Goal: Task Accomplishment & Management: Complete application form

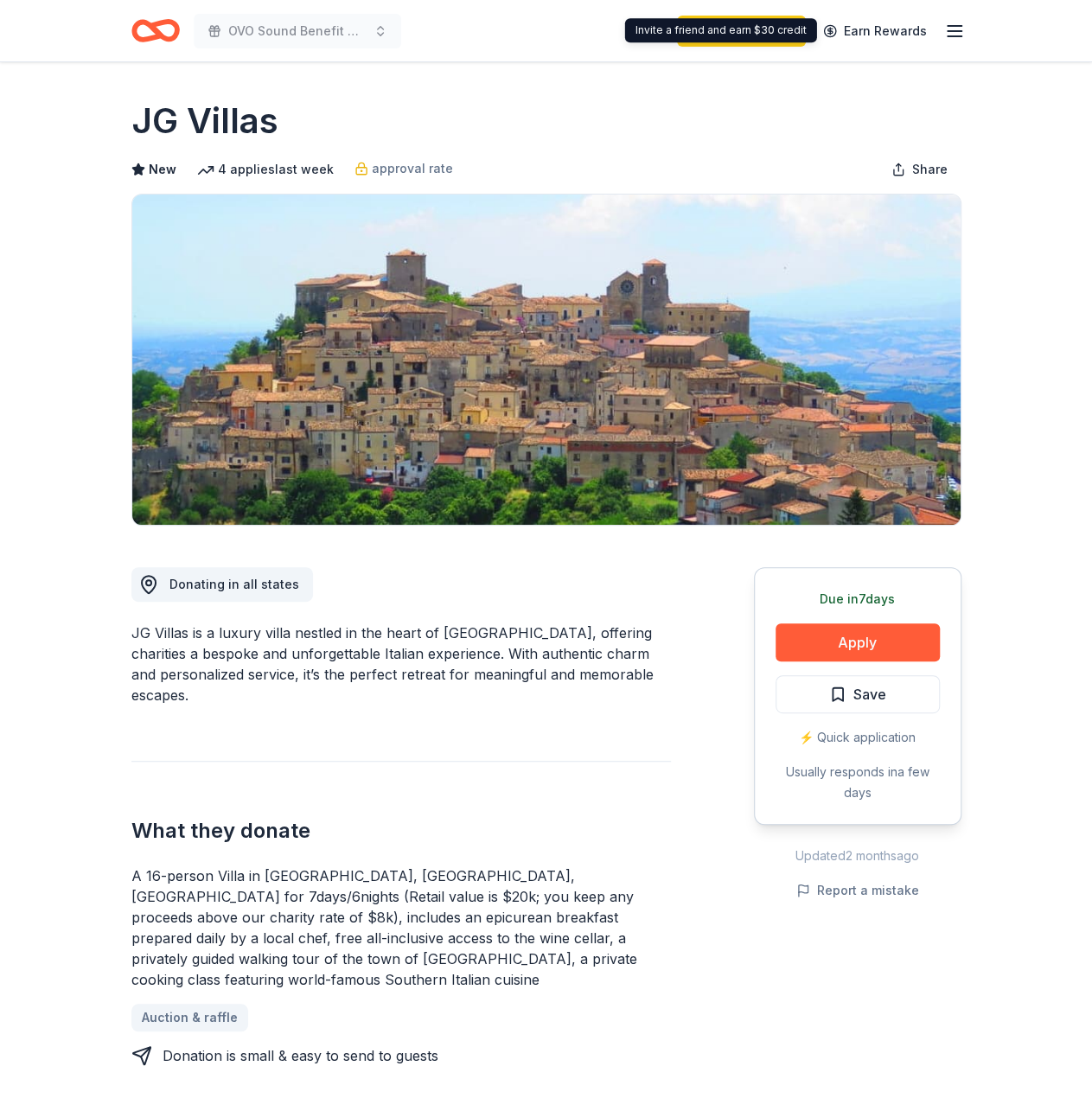
click at [953, 23] on icon "button" at bounding box center [954, 31] width 21 height 21
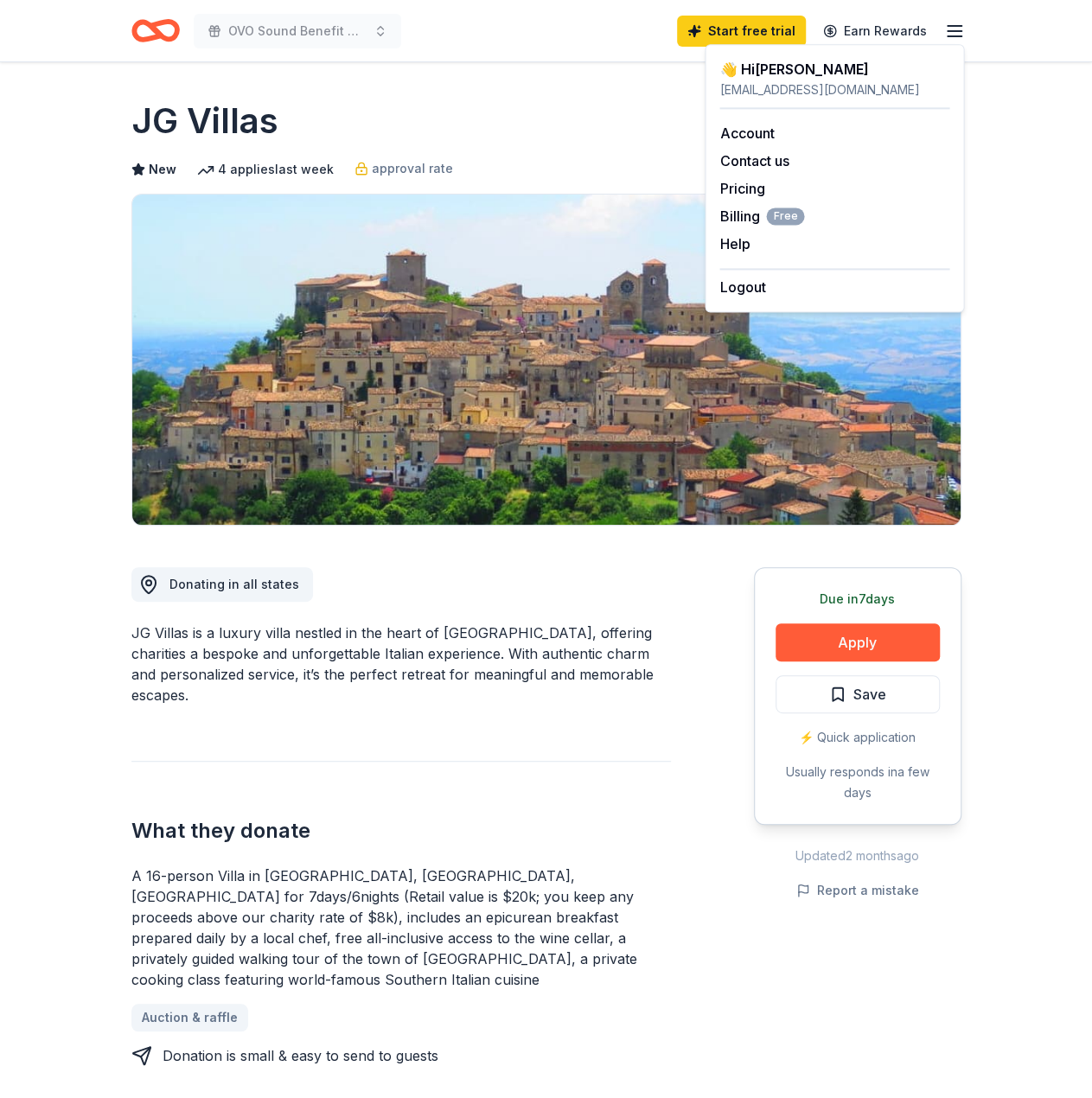
click at [953, 23] on icon "button" at bounding box center [954, 31] width 21 height 21
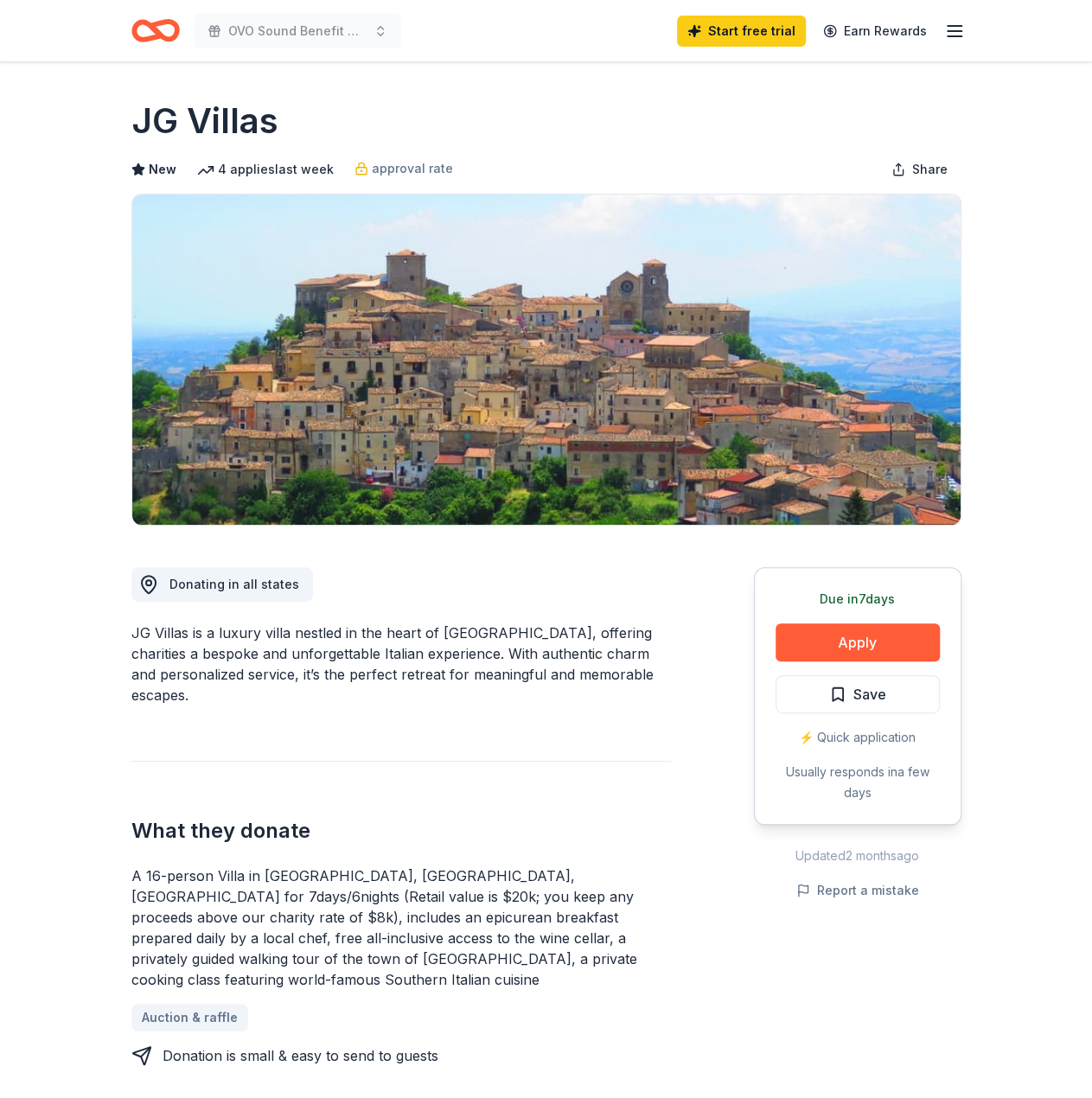
click at [153, 25] on icon "Home" at bounding box center [163, 30] width 27 height 17
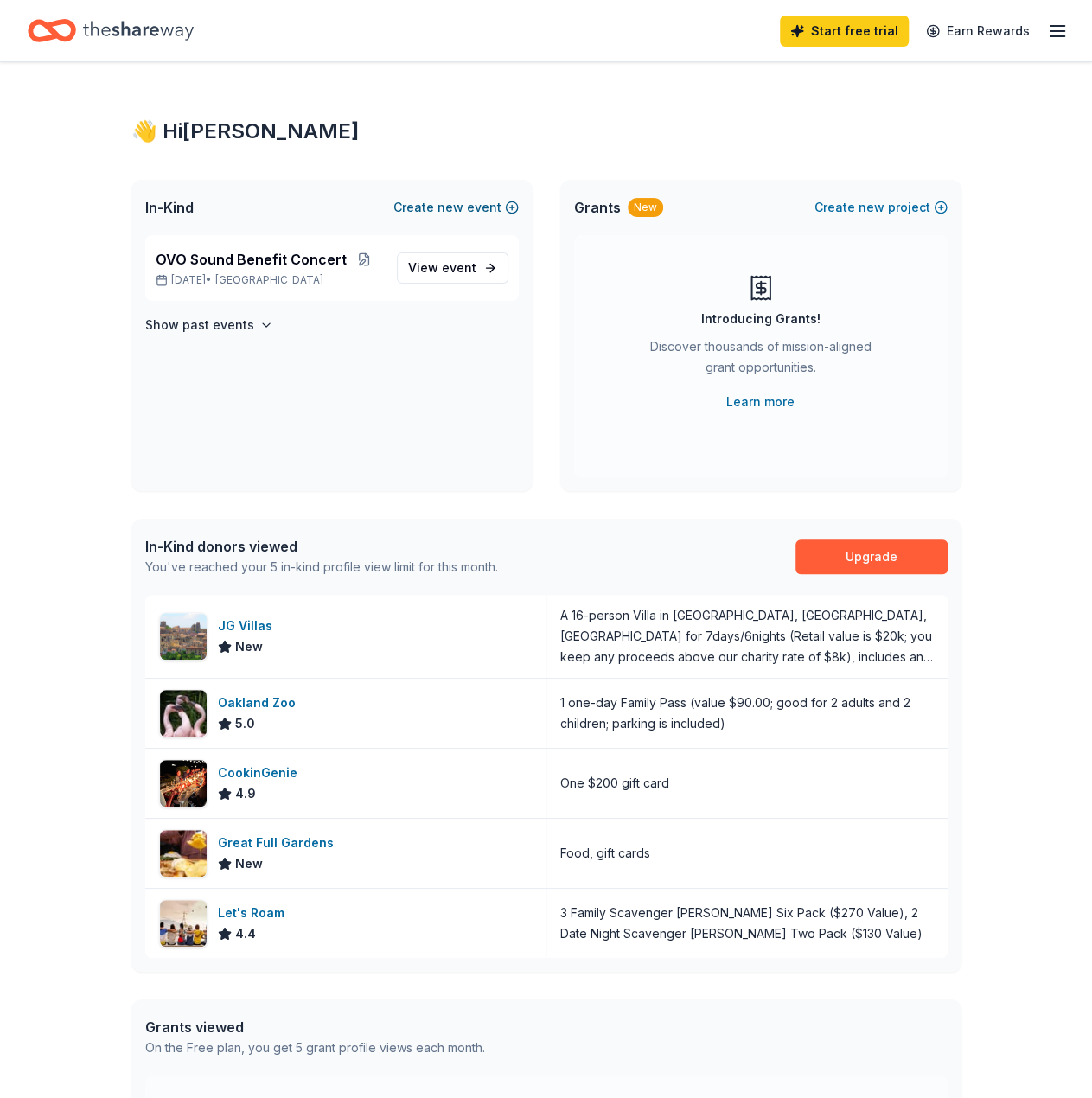
click at [430, 204] on button "Create new event" at bounding box center [456, 207] width 125 height 21
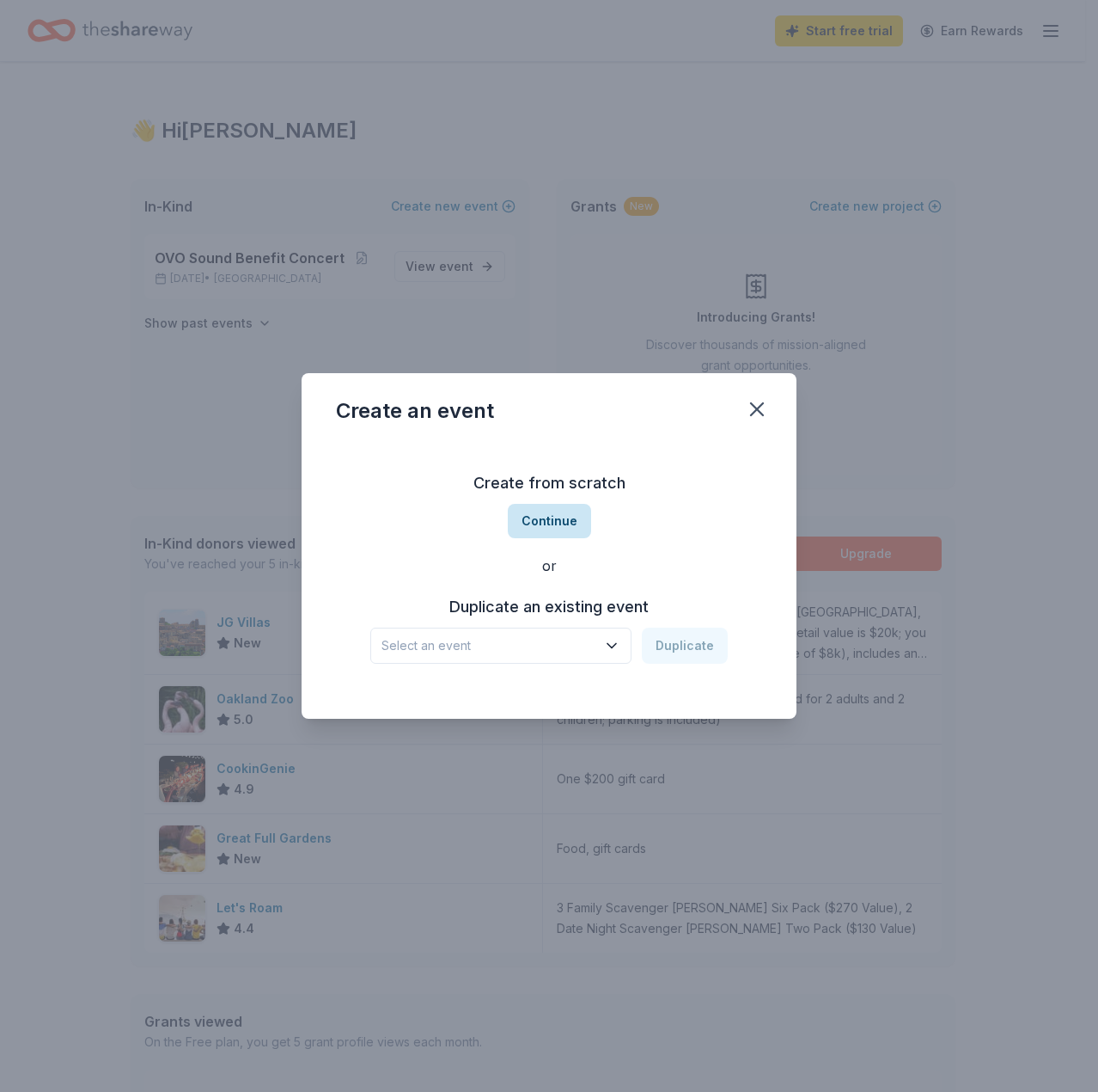
click at [560, 522] on button "Continue" at bounding box center [549, 521] width 83 height 35
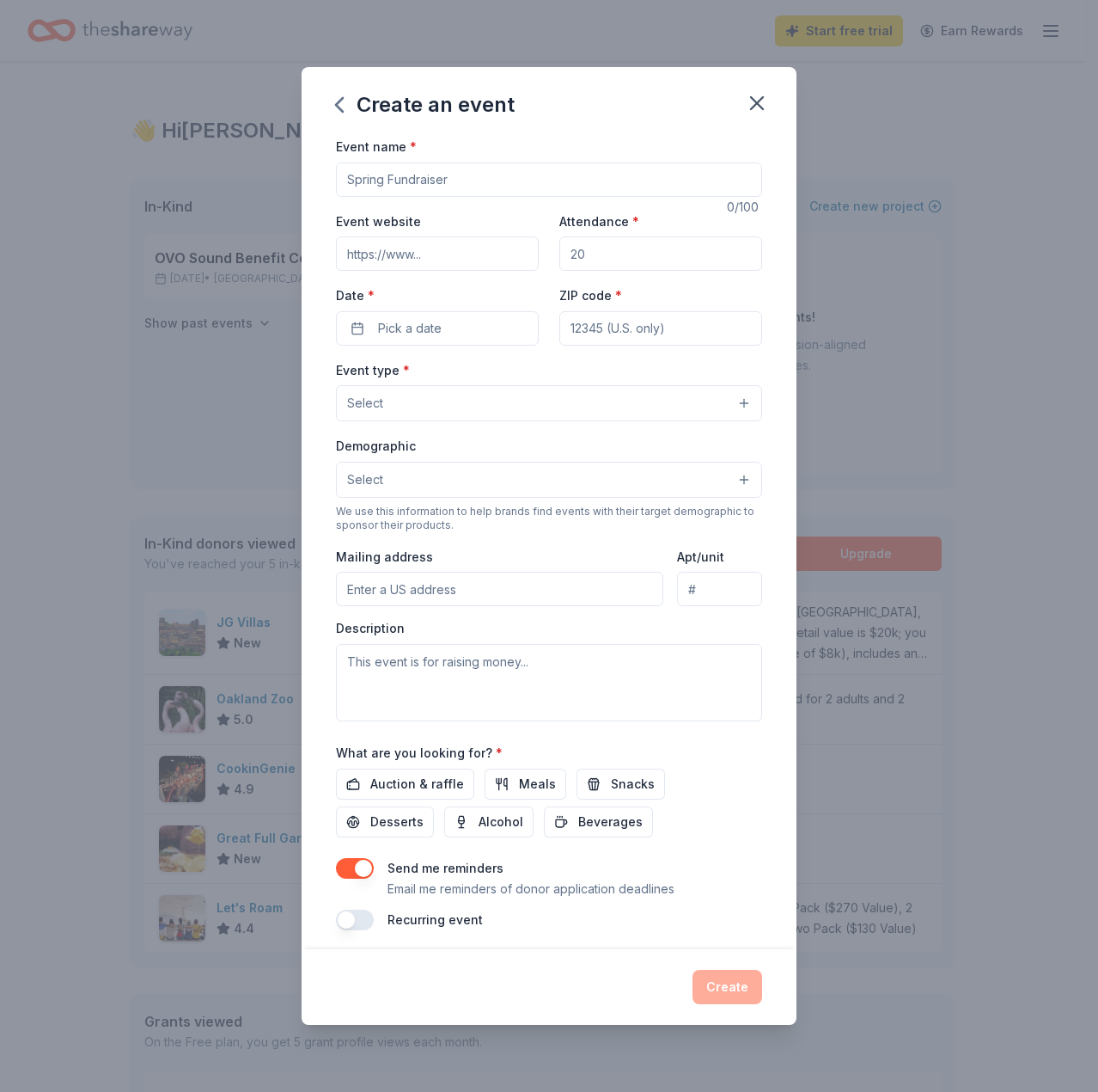
click at [503, 392] on button "Select" at bounding box center [549, 403] width 427 height 37
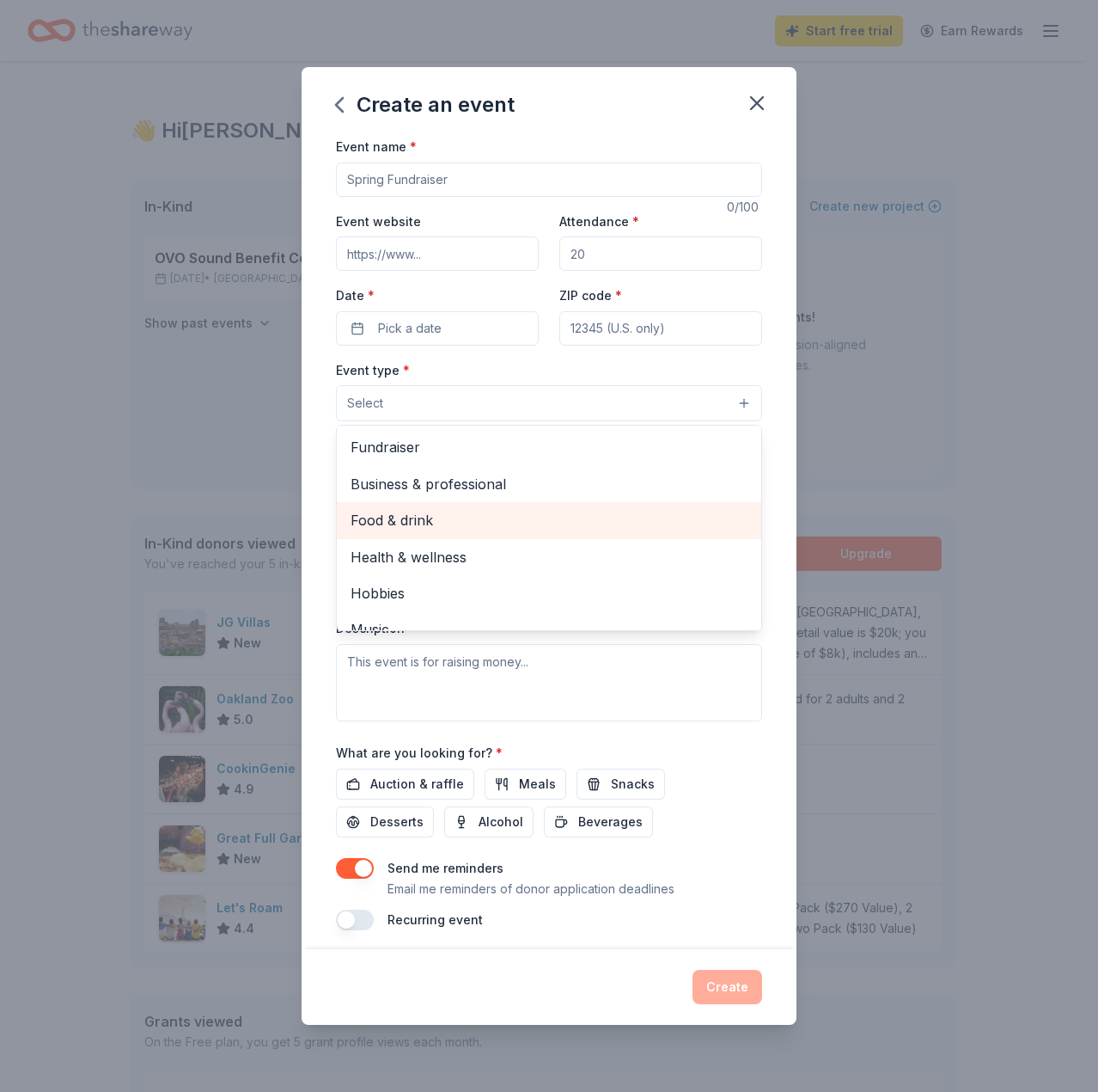
scroll to position [57, 0]
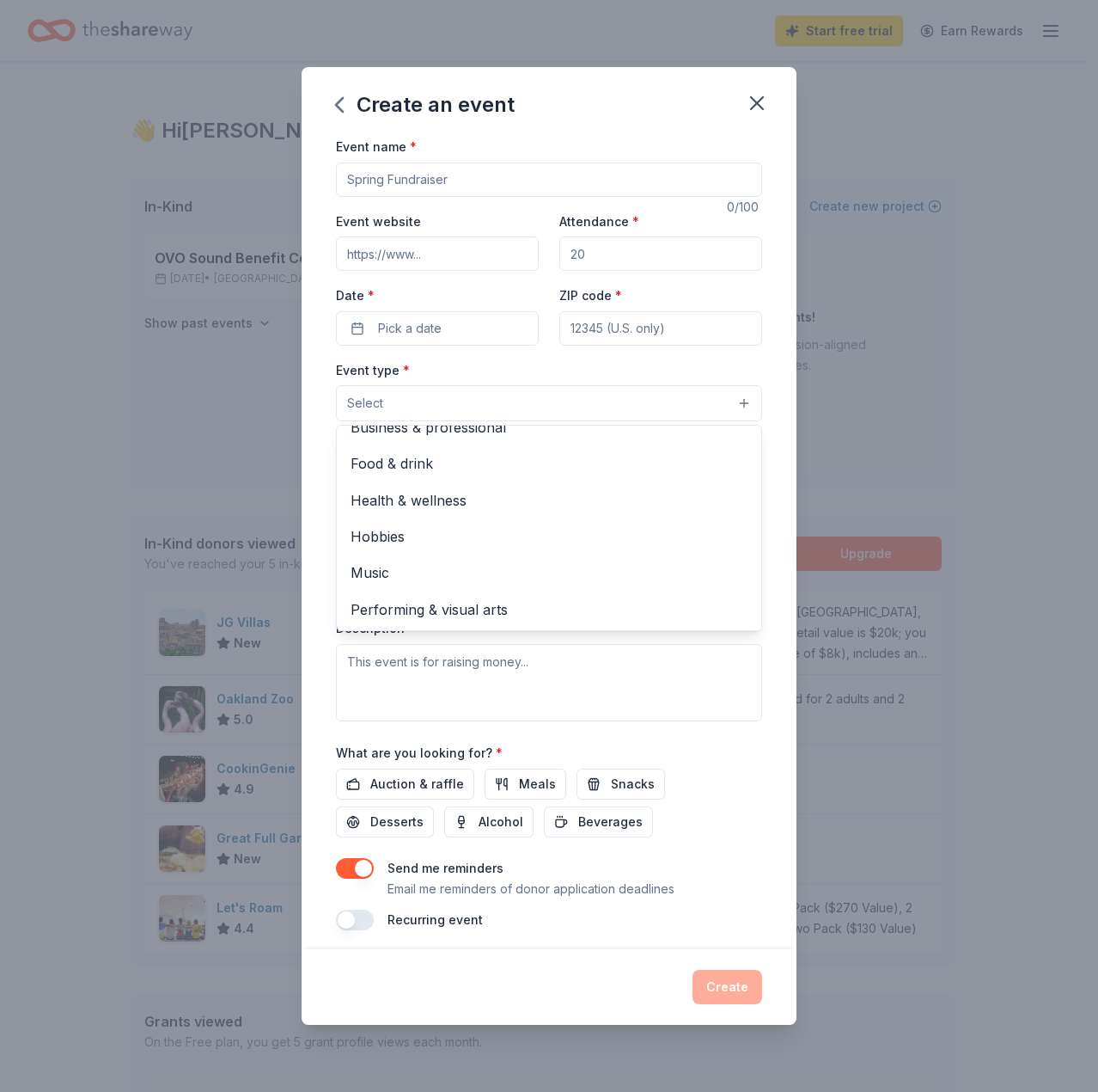
click at [311, 408] on div "Event name * 0 /100 Event website Attendance * Date * Pick a date ZIP code * Ev…" at bounding box center [549, 543] width 495 height 813
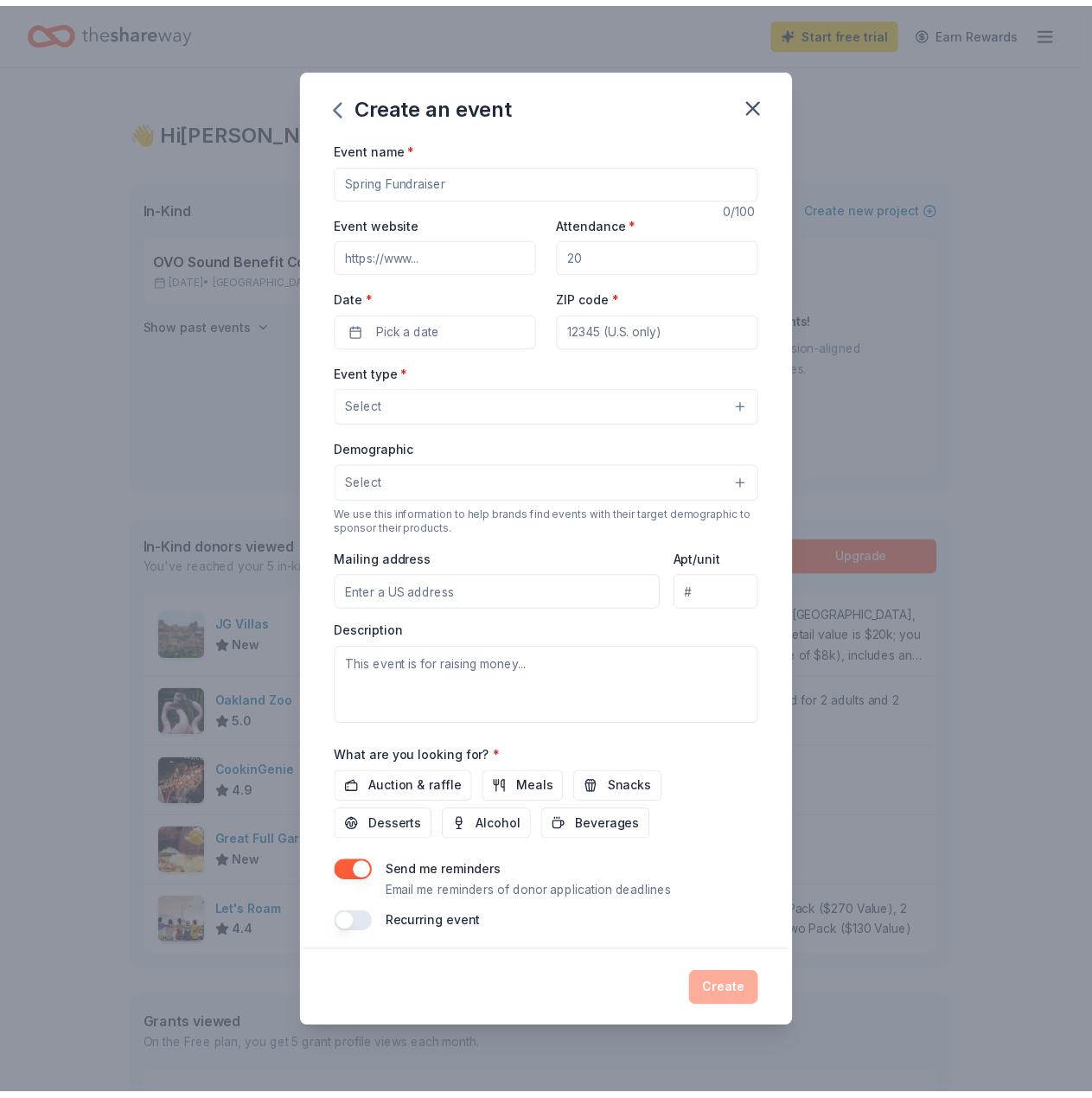
scroll to position [5, 0]
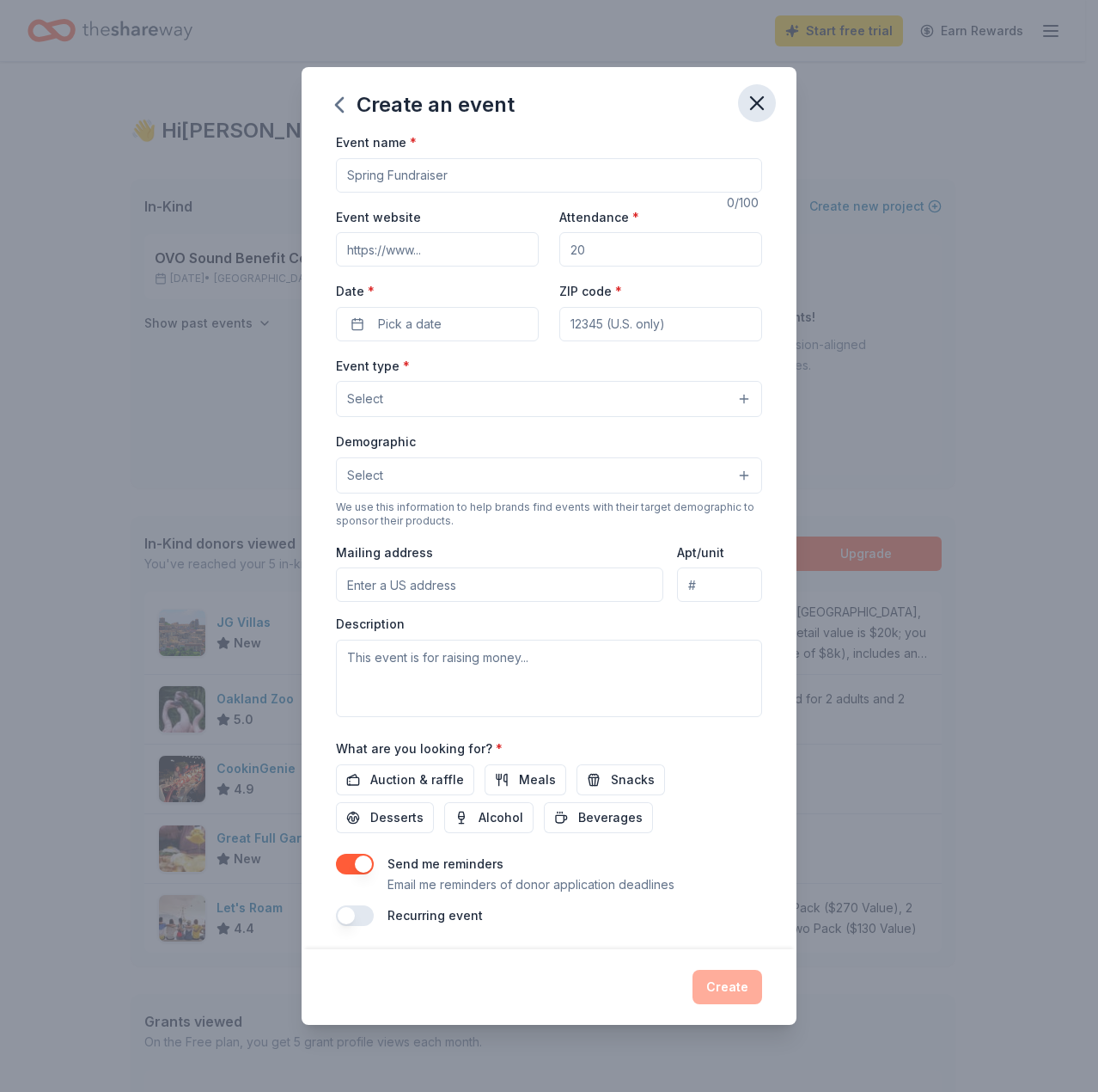
click at [760, 96] on icon "button" at bounding box center [757, 103] width 24 height 24
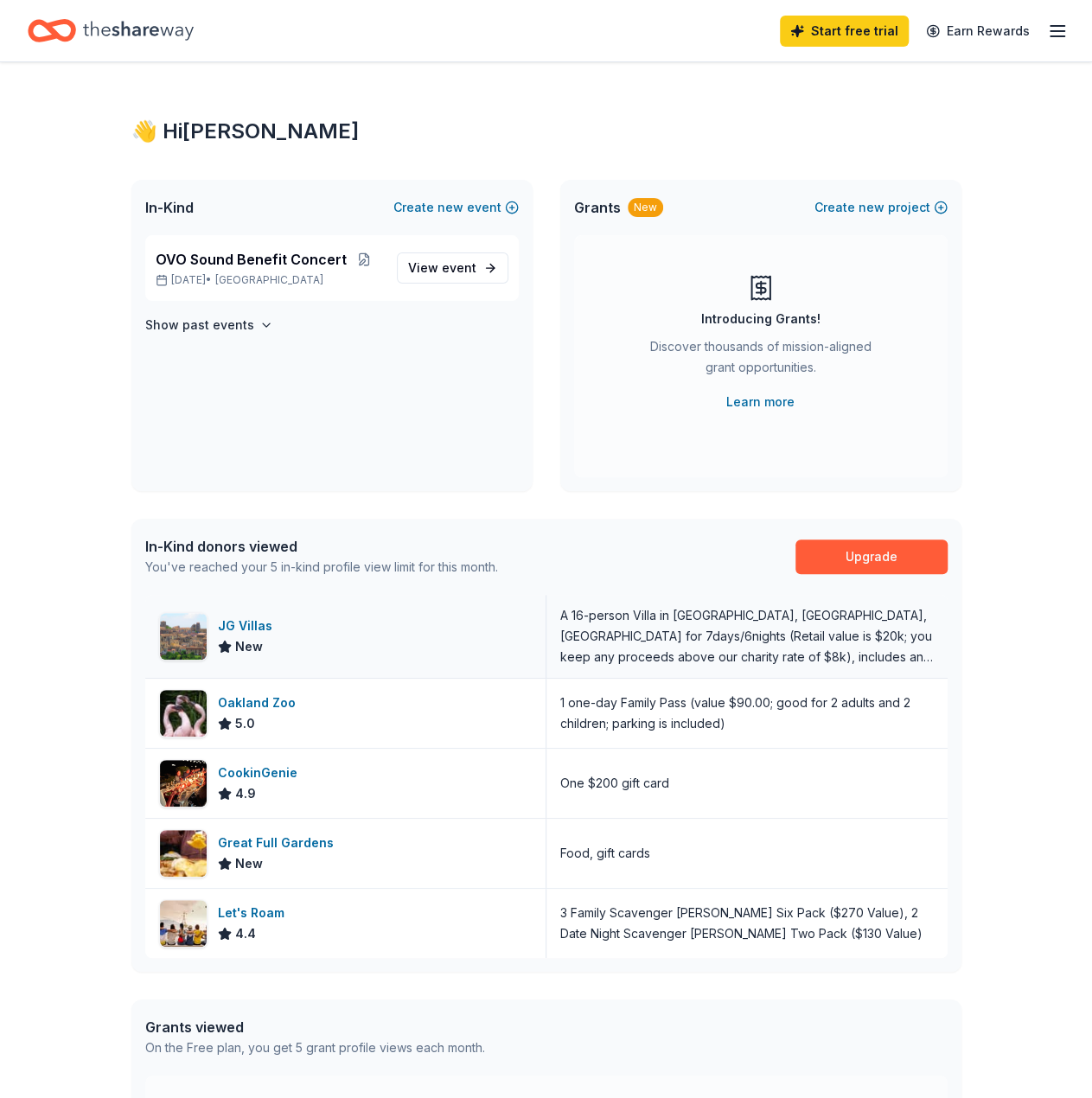
click at [247, 628] on div "JG Villas" at bounding box center [248, 626] width 62 height 21
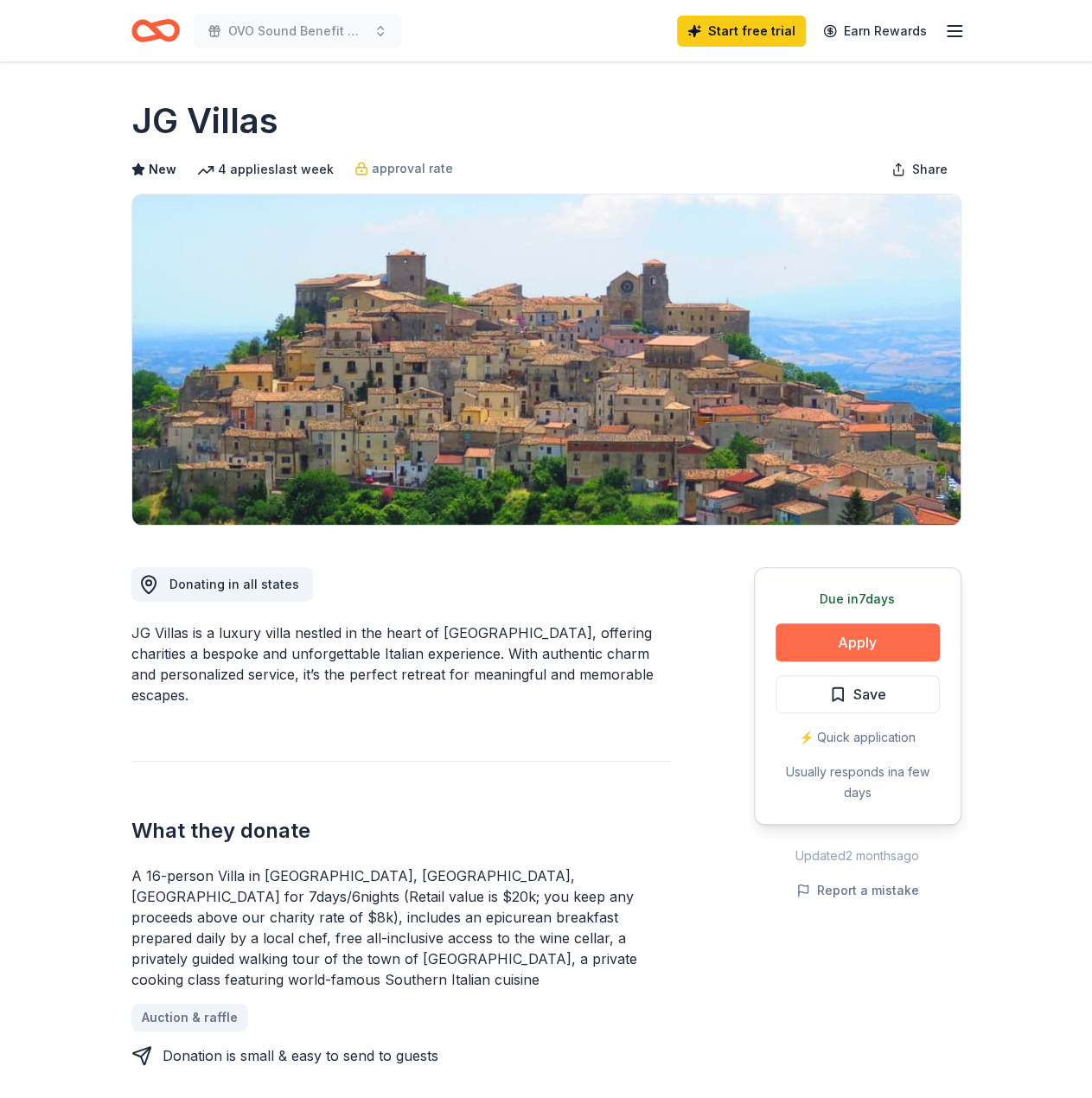
click at [887, 644] on button "Apply" at bounding box center [858, 641] width 165 height 38
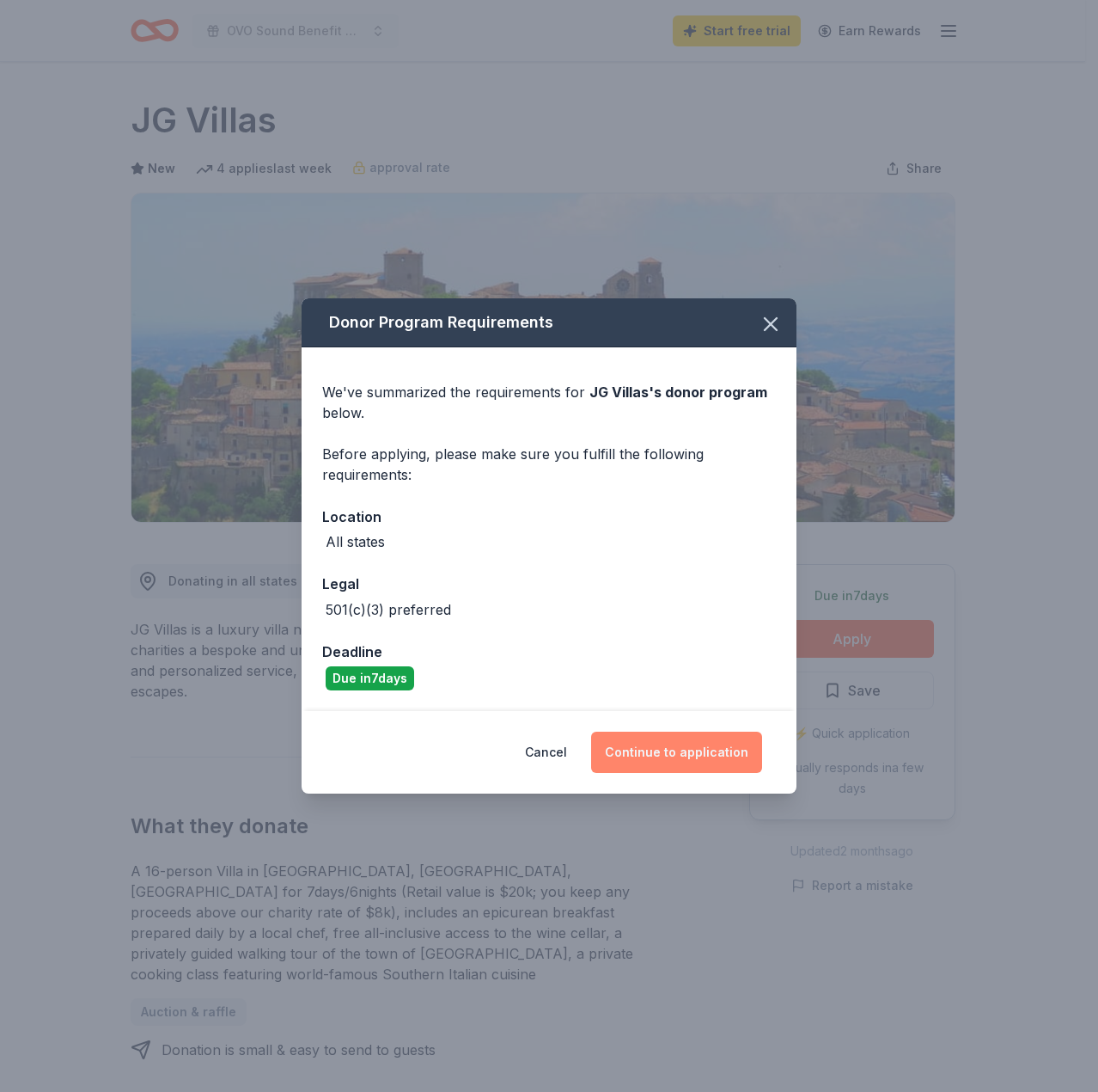
click at [657, 742] on button "Continue to application" at bounding box center [676, 752] width 171 height 41
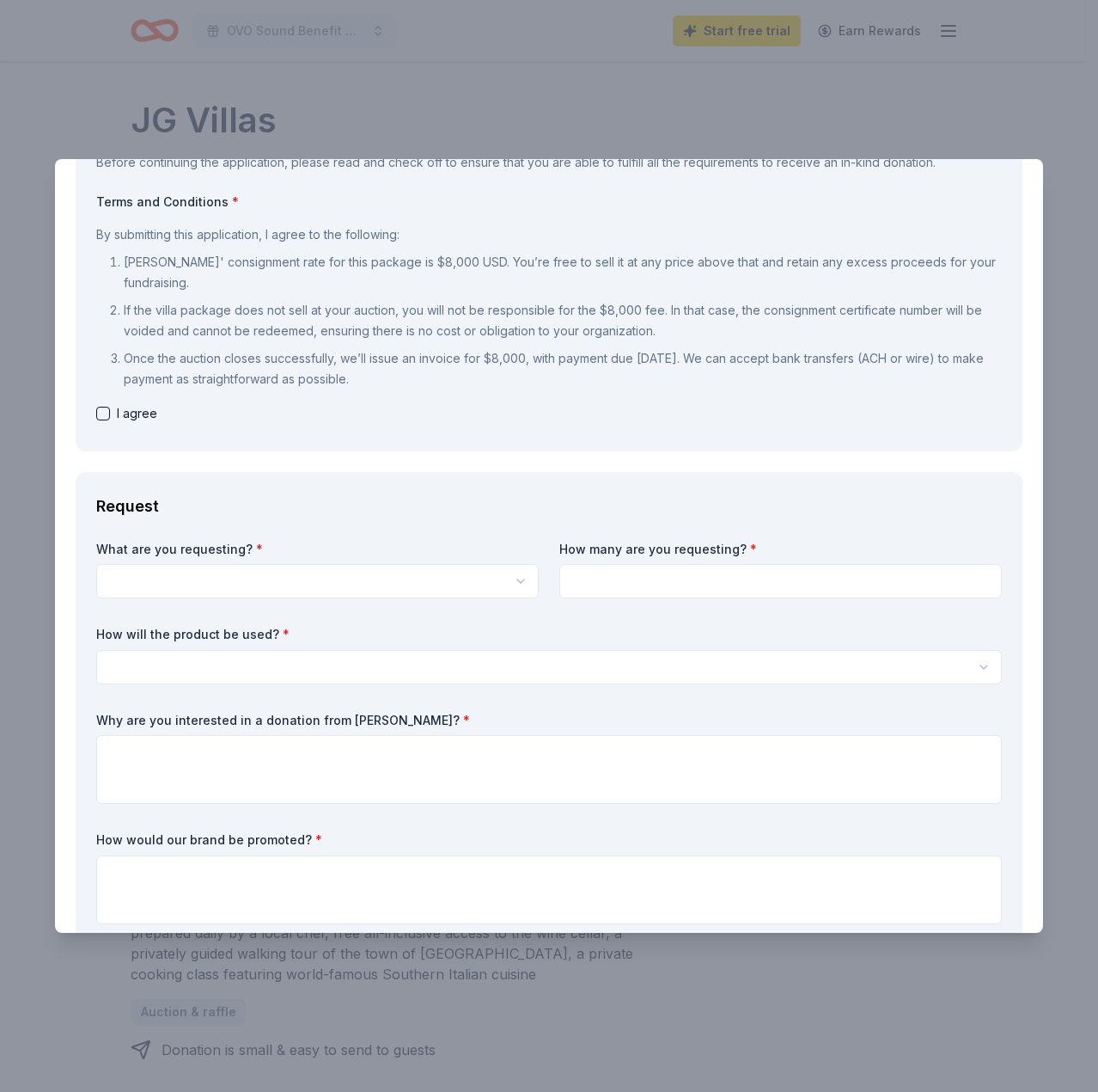
scroll to position [172, 0]
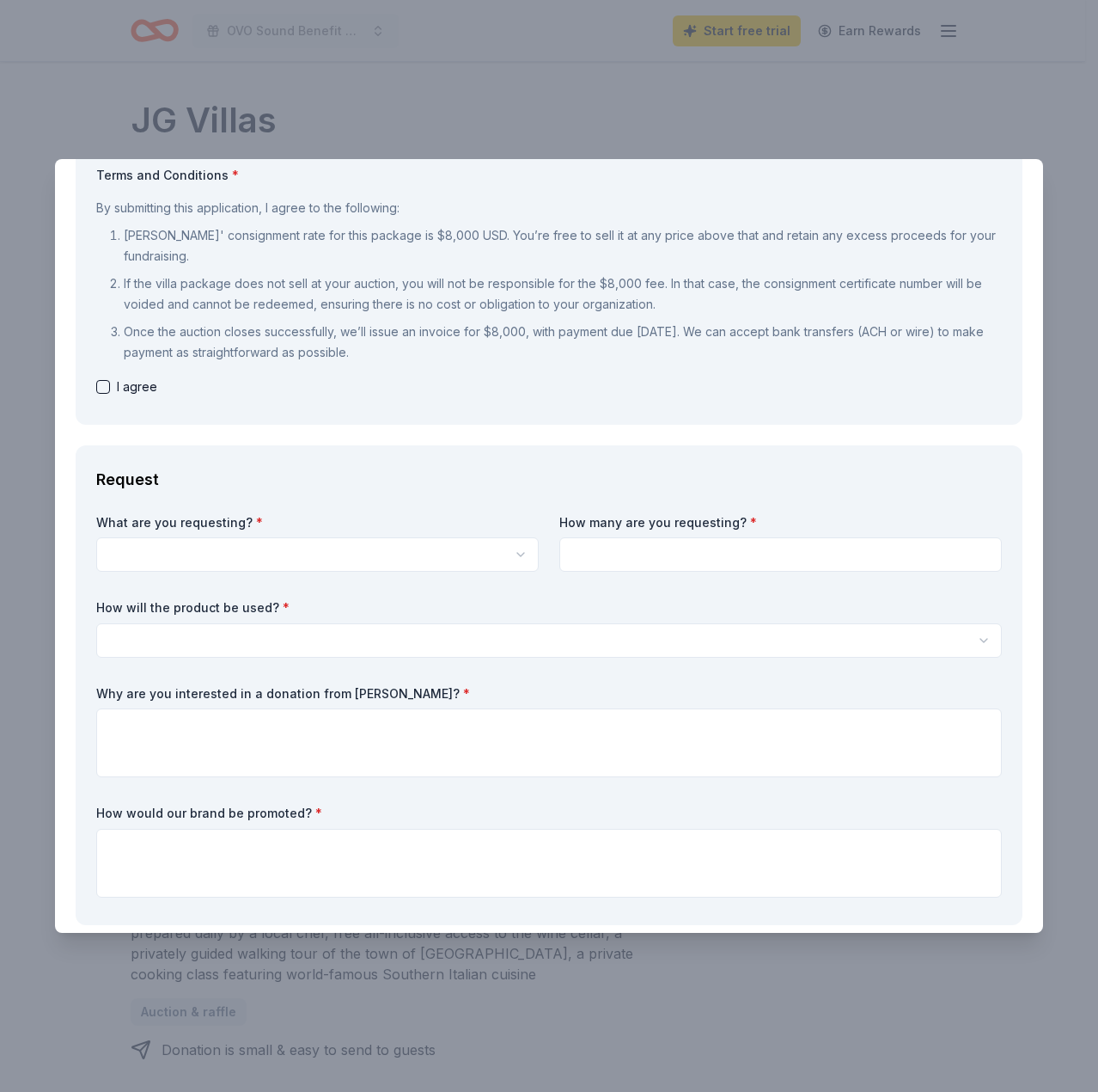
click at [428, 629] on html "OVO Sound Benefit Concert Start free trial Earn Rewards Due [DATE] Share JG Vil…" at bounding box center [549, 546] width 1098 height 1092
click at [345, 654] on body "OVO Sound Benefit Concert Start free trial Earn Rewards Due [DATE] Share JG Vil…" at bounding box center [543, 546] width 1085 height 1092
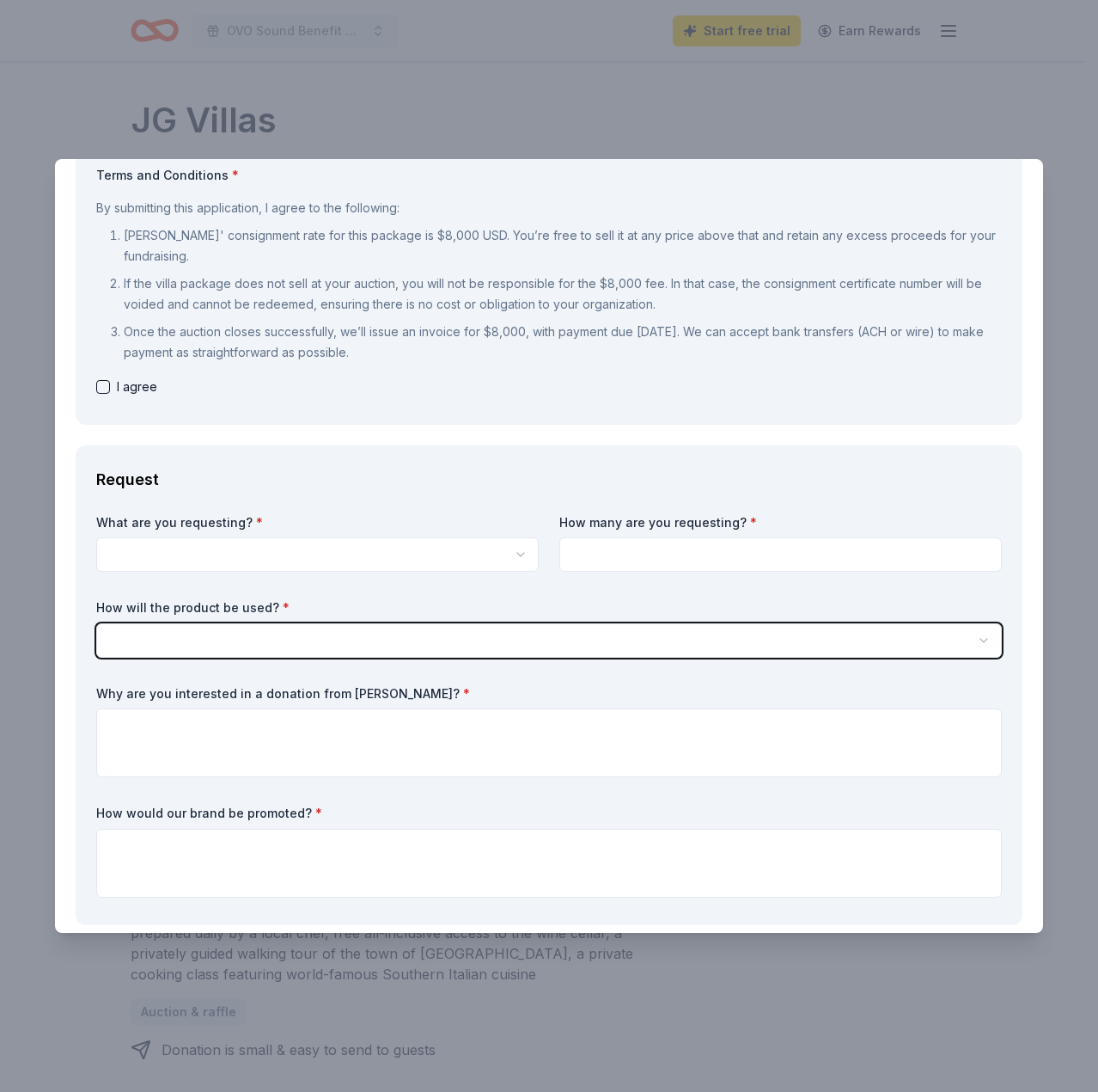
click at [364, 610] on html "OVO Sound Benefit Concert Start free trial Earn Rewards Due [DATE] Share JG Vil…" at bounding box center [549, 546] width 1098 height 1092
